Goal: Task Accomplishment & Management: Manage account settings

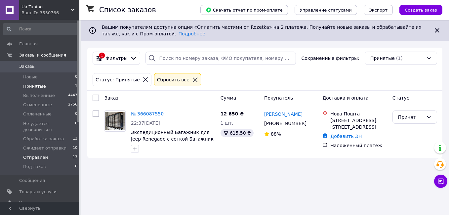
click at [55, 153] on li "Отправлен 13" at bounding box center [40, 157] width 81 height 9
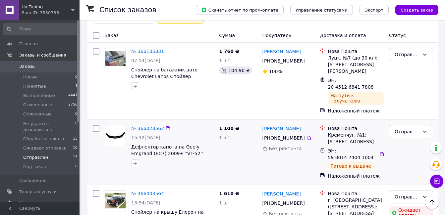
scroll to position [66, 0]
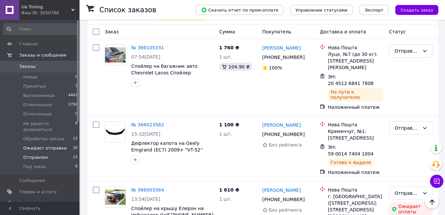
click at [58, 145] on span "Ожидает отправки" at bounding box center [44, 148] width 43 height 6
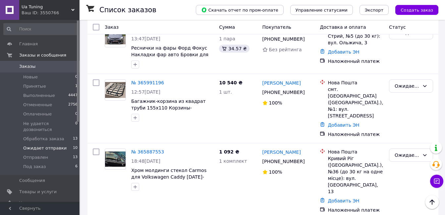
scroll to position [364, 0]
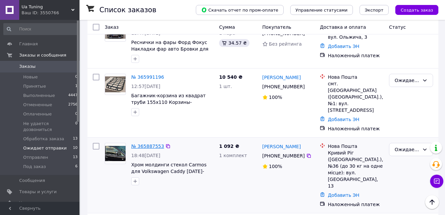
click at [152, 144] on link "№ 365887553" at bounding box center [147, 146] width 33 height 5
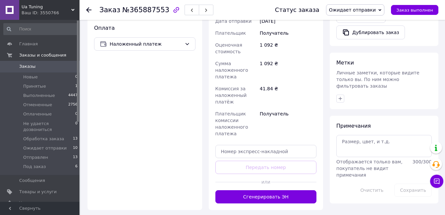
scroll to position [265, 0]
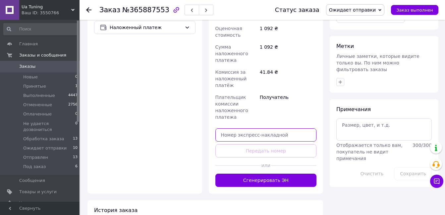
paste input "20400483010923"
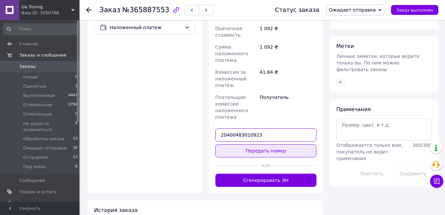
type input "20400483010923"
click at [262, 145] on button "Передать номер" at bounding box center [265, 150] width 101 height 13
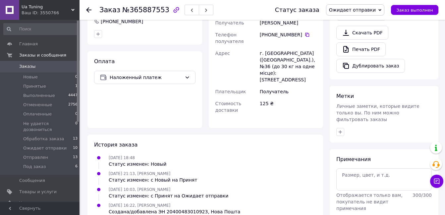
click at [351, 11] on span "Ожидает отправки" at bounding box center [352, 9] width 47 height 5
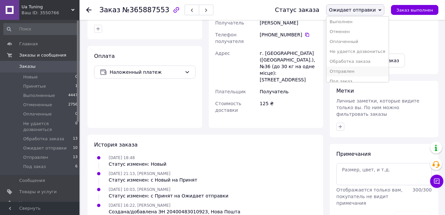
scroll to position [17, 0]
click at [347, 65] on li "Отправлен" at bounding box center [357, 66] width 62 height 10
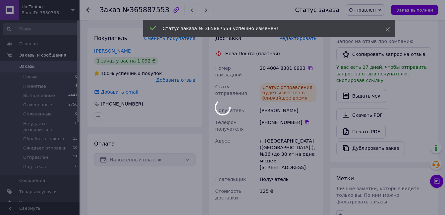
scroll to position [121, 0]
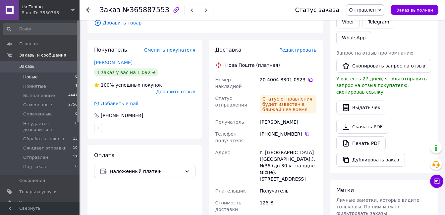
click at [34, 78] on span "Новые" at bounding box center [30, 77] width 15 height 6
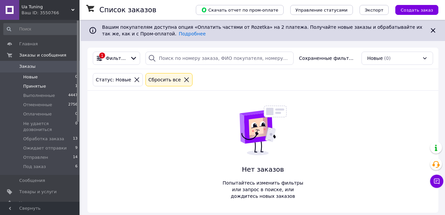
click at [61, 84] on li "Принятые 1" at bounding box center [40, 86] width 81 height 9
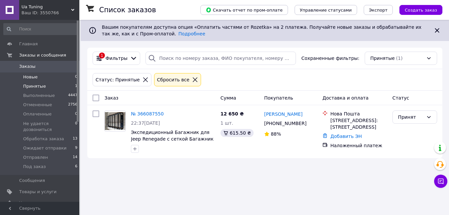
click at [63, 76] on li "Новые 0" at bounding box center [40, 76] width 81 height 9
